Goal: Navigation & Orientation: Find specific page/section

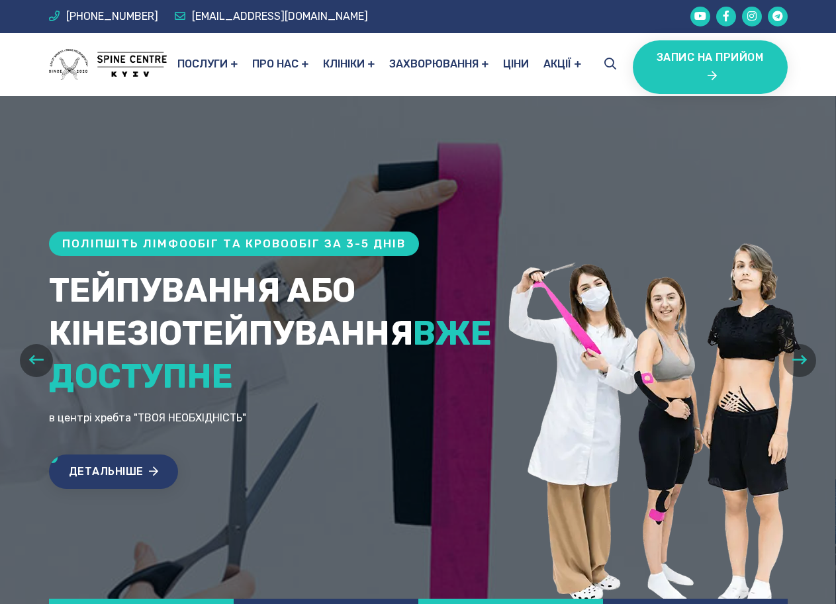
click at [797, 359] on icon "button" at bounding box center [799, 359] width 15 height 17
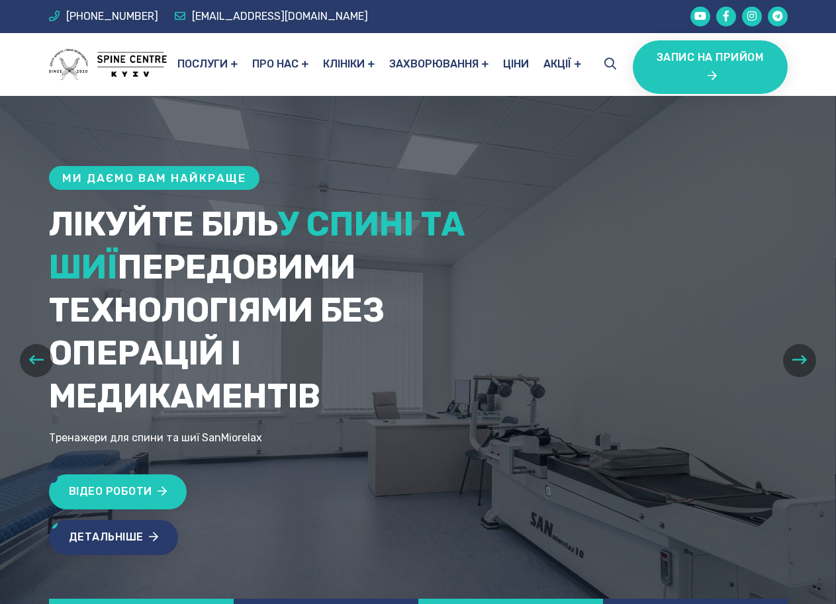
click at [797, 360] on icon "button" at bounding box center [799, 359] width 15 height 17
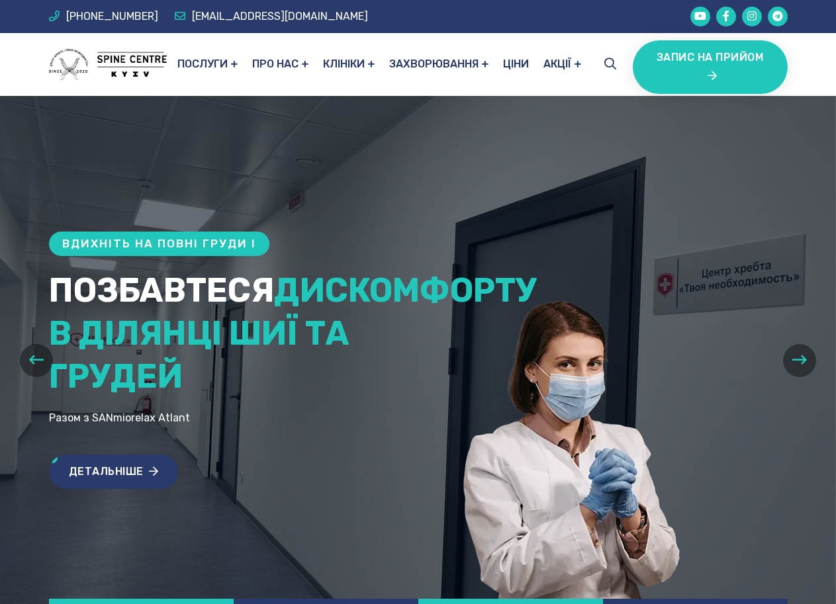
click at [796, 360] on icon "button" at bounding box center [799, 359] width 15 height 17
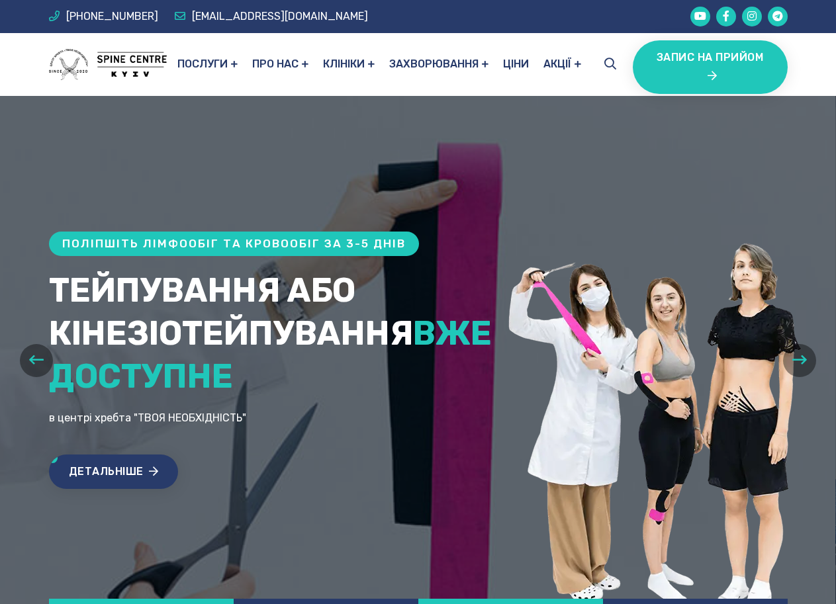
click at [38, 357] on icon "button" at bounding box center [36, 359] width 15 height 17
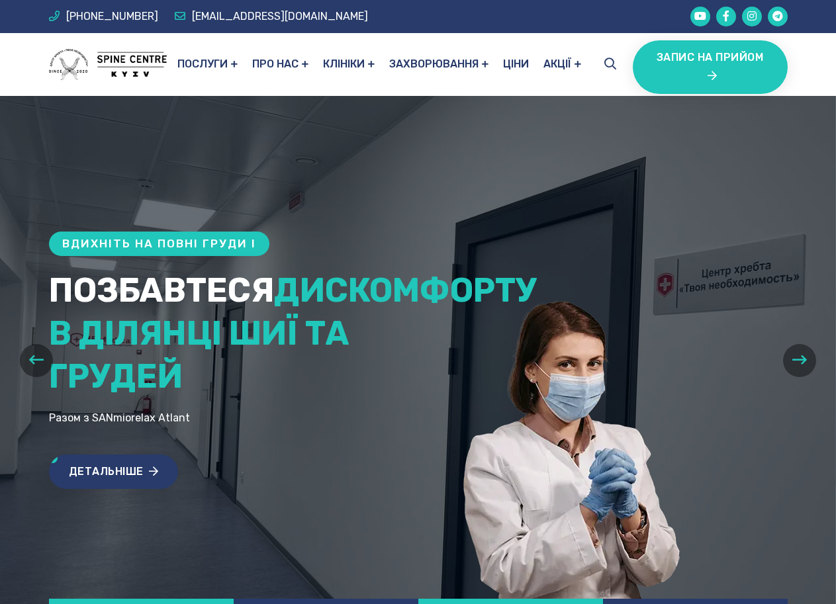
click at [799, 363] on icon "button" at bounding box center [799, 359] width 15 height 17
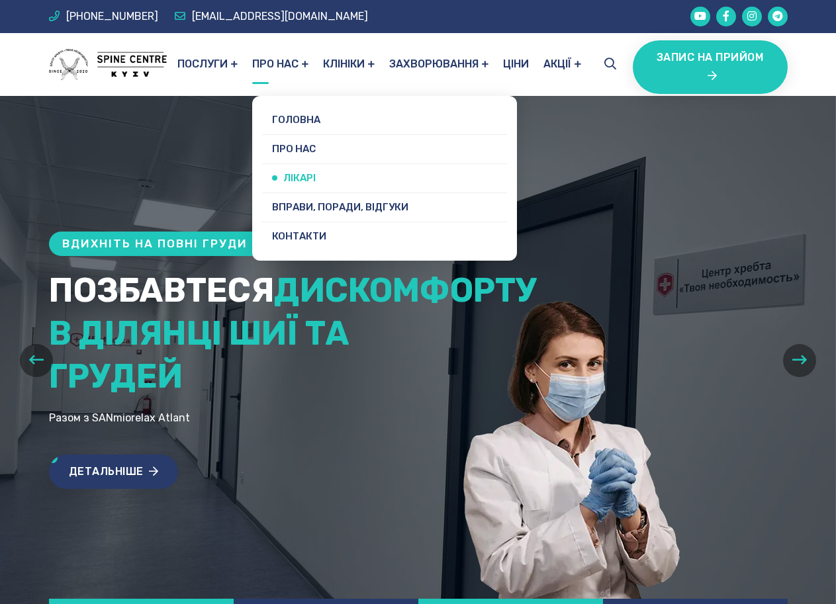
click at [281, 181] on link "Лікарі" at bounding box center [384, 178] width 245 height 28
